Goal: Information Seeking & Learning: Learn about a topic

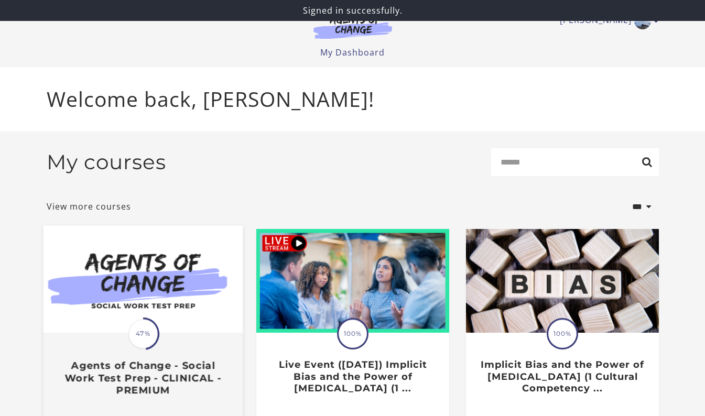
click at [181, 316] on img at bounding box center [142, 279] width 199 height 107
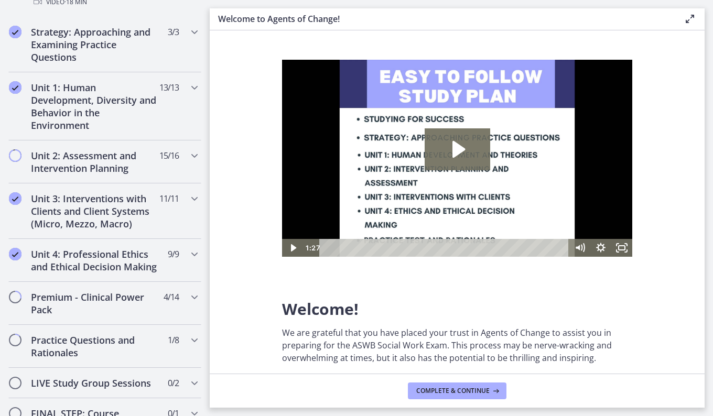
scroll to position [642, 0]
click at [188, 257] on icon "Chapters" at bounding box center [194, 253] width 13 height 13
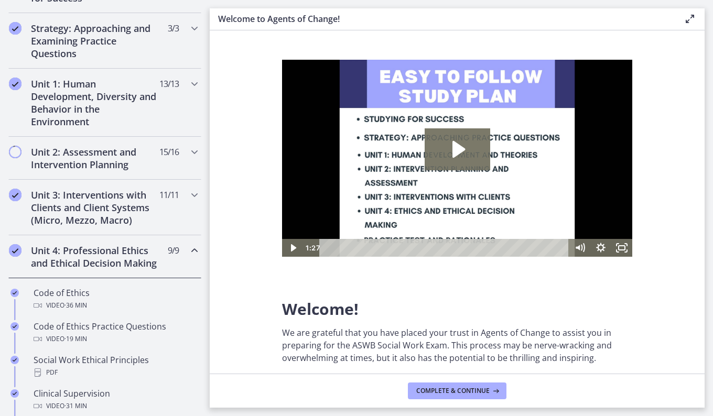
scroll to position [227, 0]
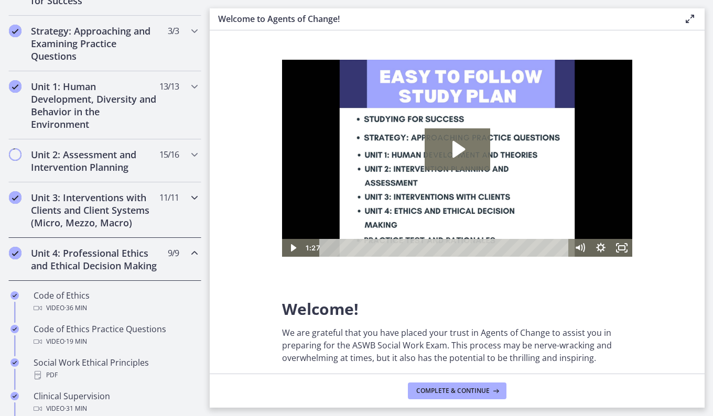
click at [188, 201] on icon "Chapters" at bounding box center [194, 197] width 13 height 13
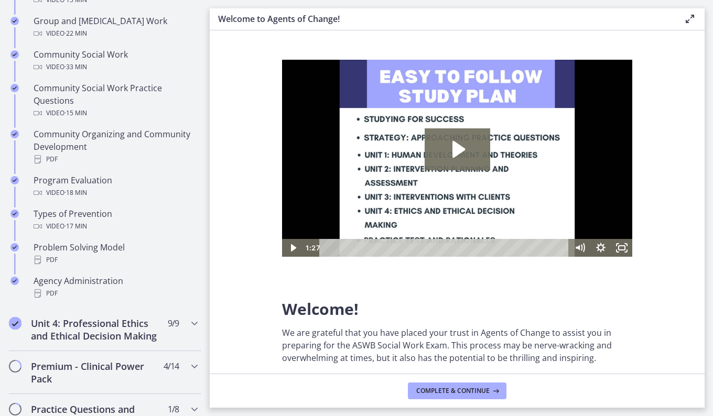
scroll to position [561, 0]
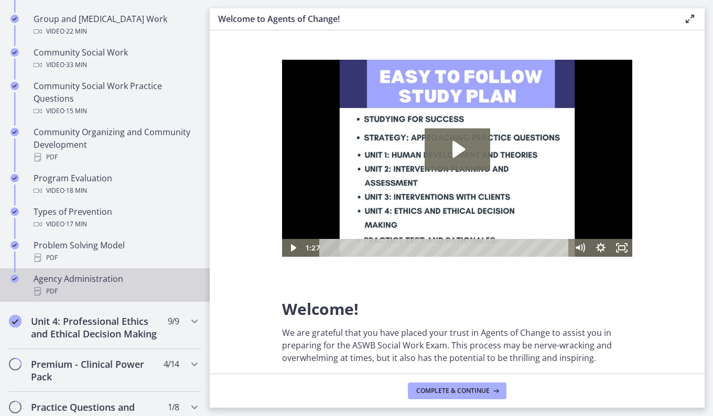
click at [90, 281] on div "Agency Administration PDF" at bounding box center [116, 285] width 164 height 25
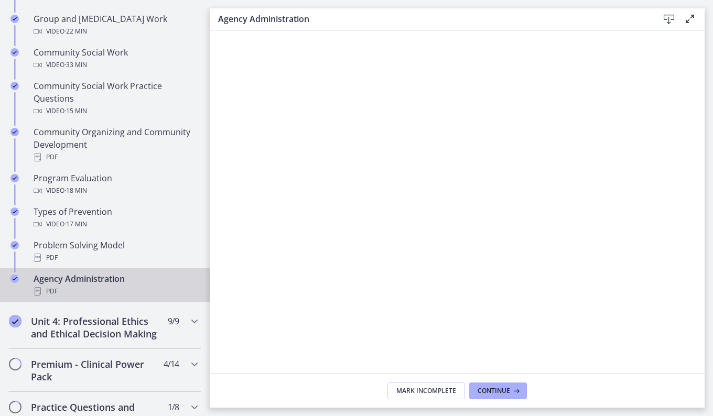
click at [143, 298] on link "Agency Administration PDF" at bounding box center [105, 285] width 210 height 34
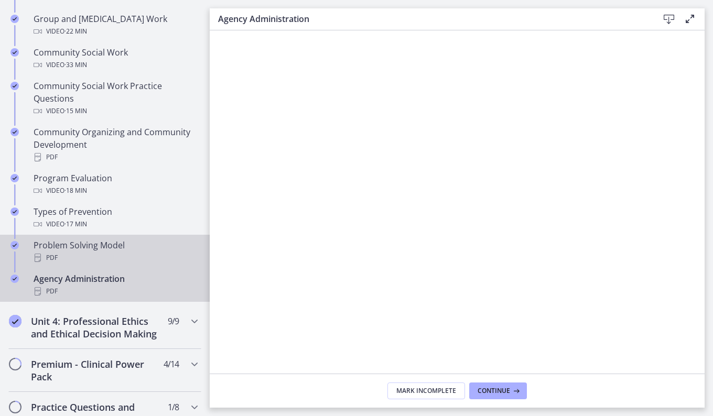
click at [61, 257] on div "PDF" at bounding box center [116, 258] width 164 height 13
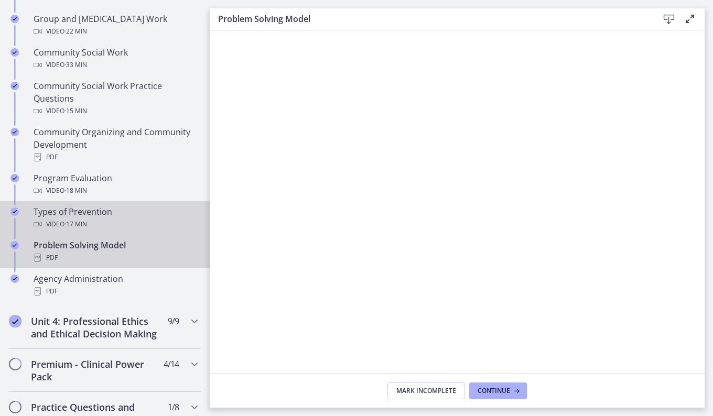
click at [71, 223] on span "· 17 min" at bounding box center [75, 224] width 23 height 13
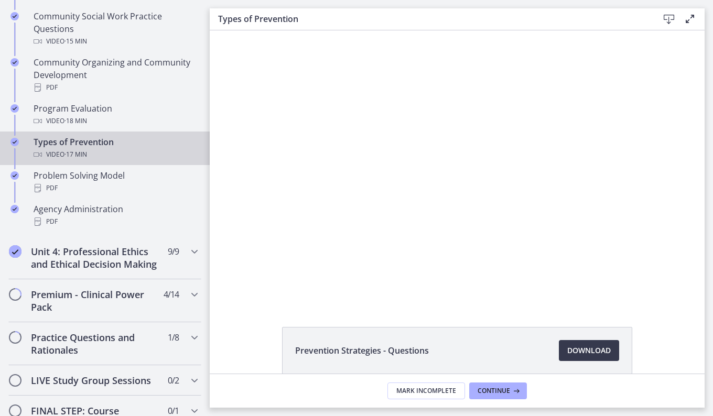
scroll to position [632, 0]
click at [170, 270] on div "Unit 4: Professional Ethics and Ethical Decision Making 9 / 9 Completed" at bounding box center [104, 257] width 193 height 43
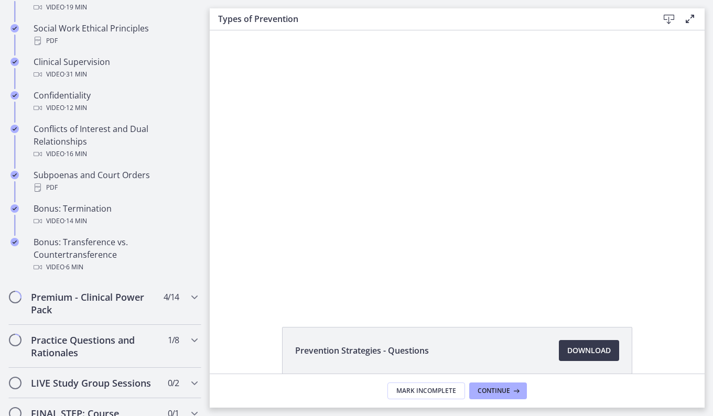
scroll to position [557, 0]
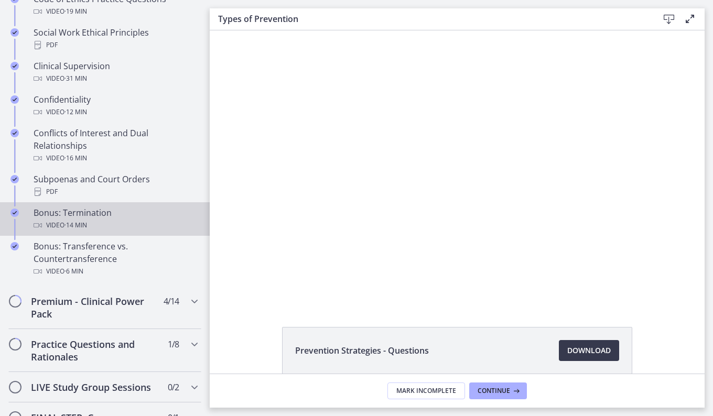
click at [60, 231] on div "Video · 14 min" at bounding box center [116, 225] width 164 height 13
